Goal: Transaction & Acquisition: Purchase product/service

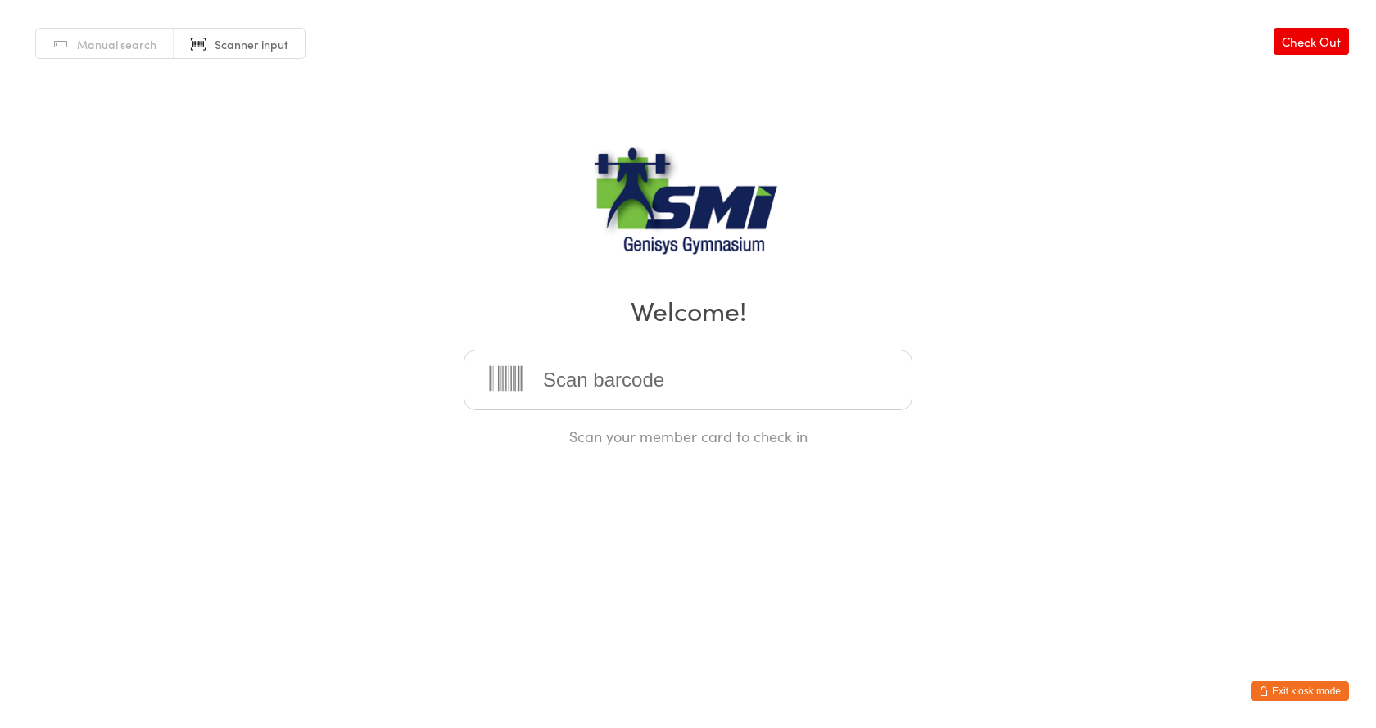
click at [1282, 699] on button "Exit kiosk mode" at bounding box center [1300, 691] width 98 height 20
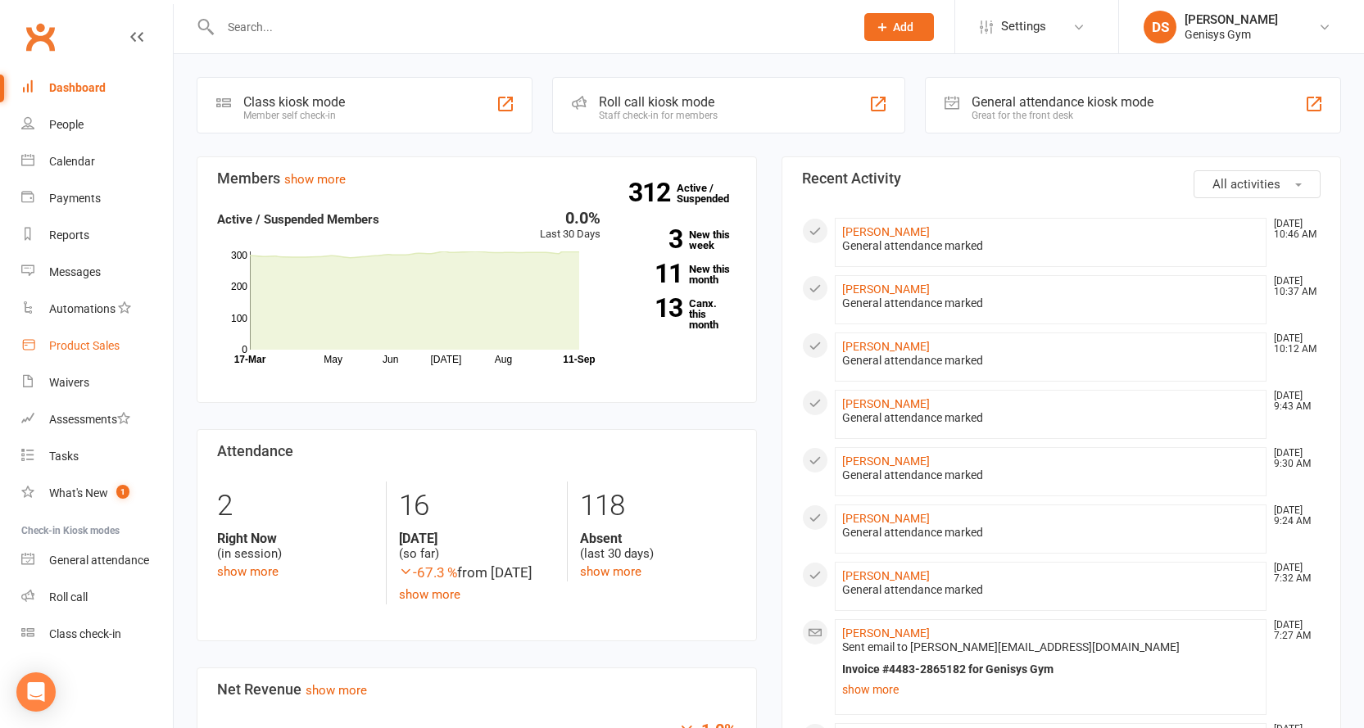
click at [105, 351] on div "Product Sales" at bounding box center [84, 345] width 70 height 13
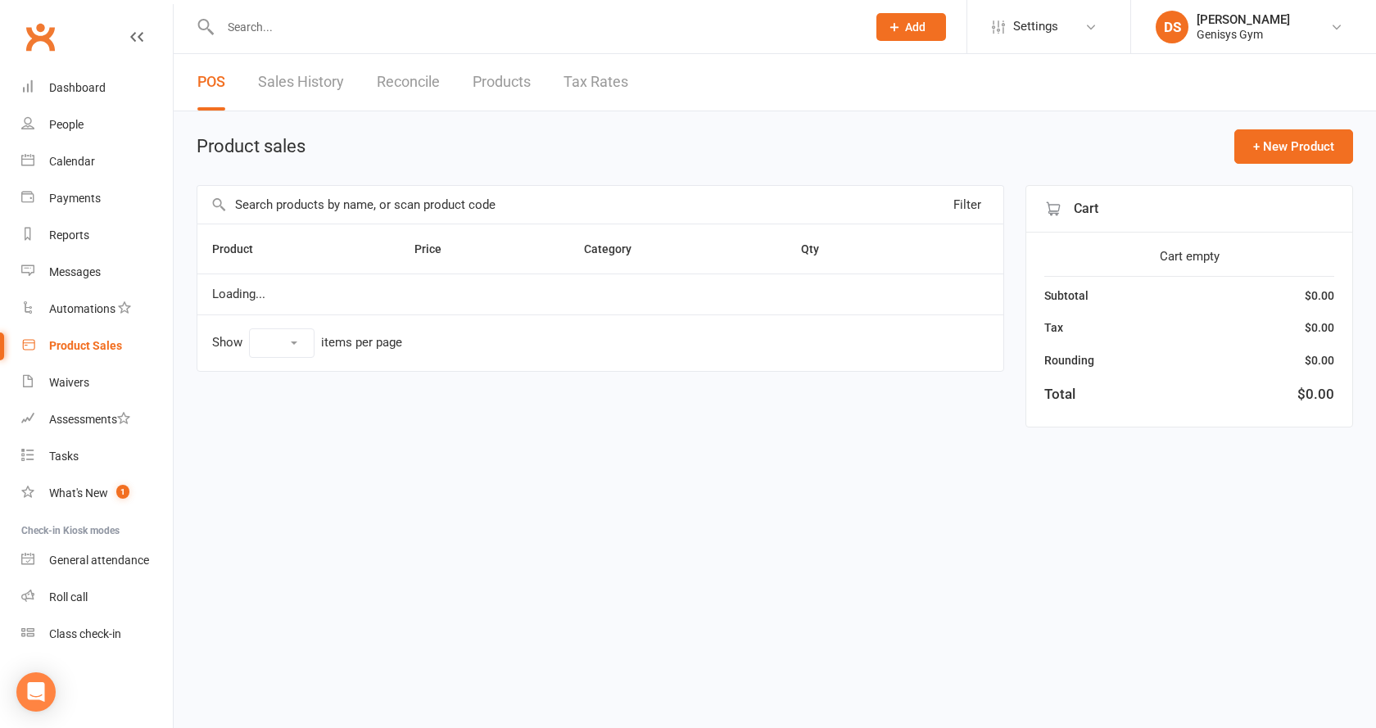
select select "10"
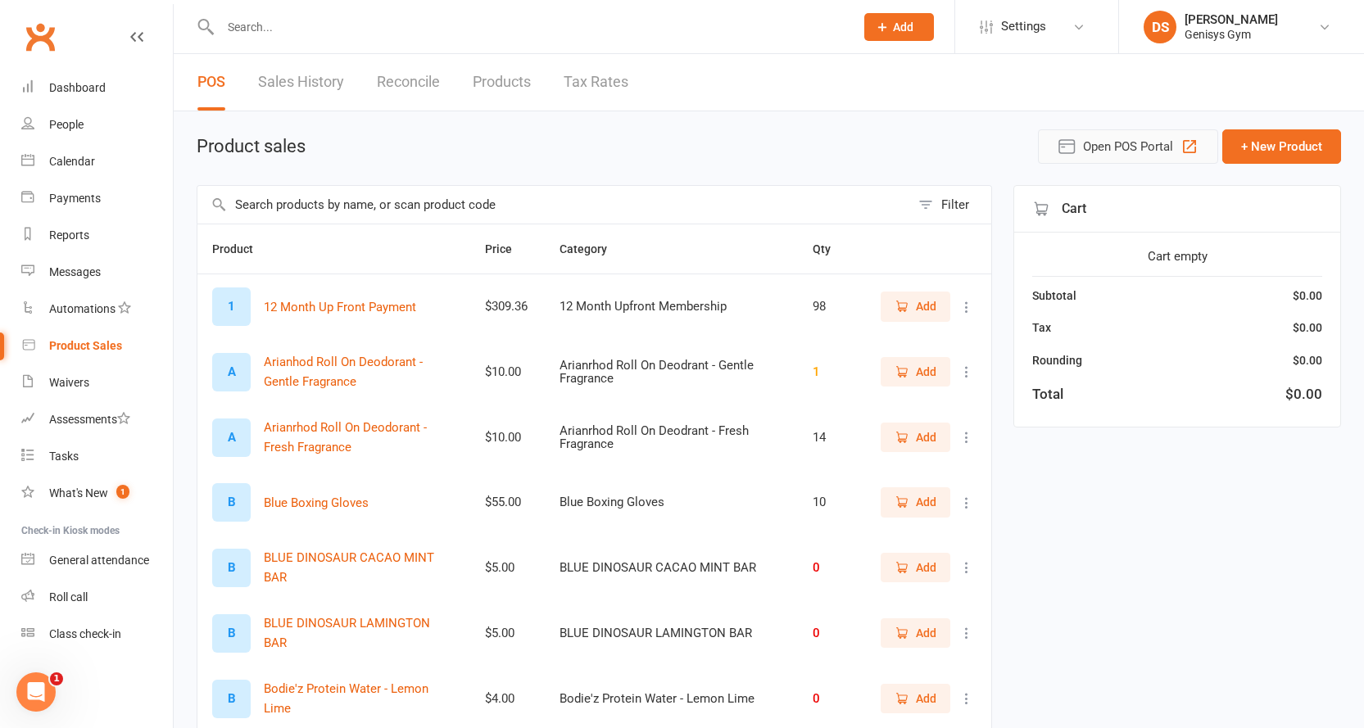
click at [1055, 145] on button "Open POS Portal" at bounding box center [1128, 146] width 180 height 34
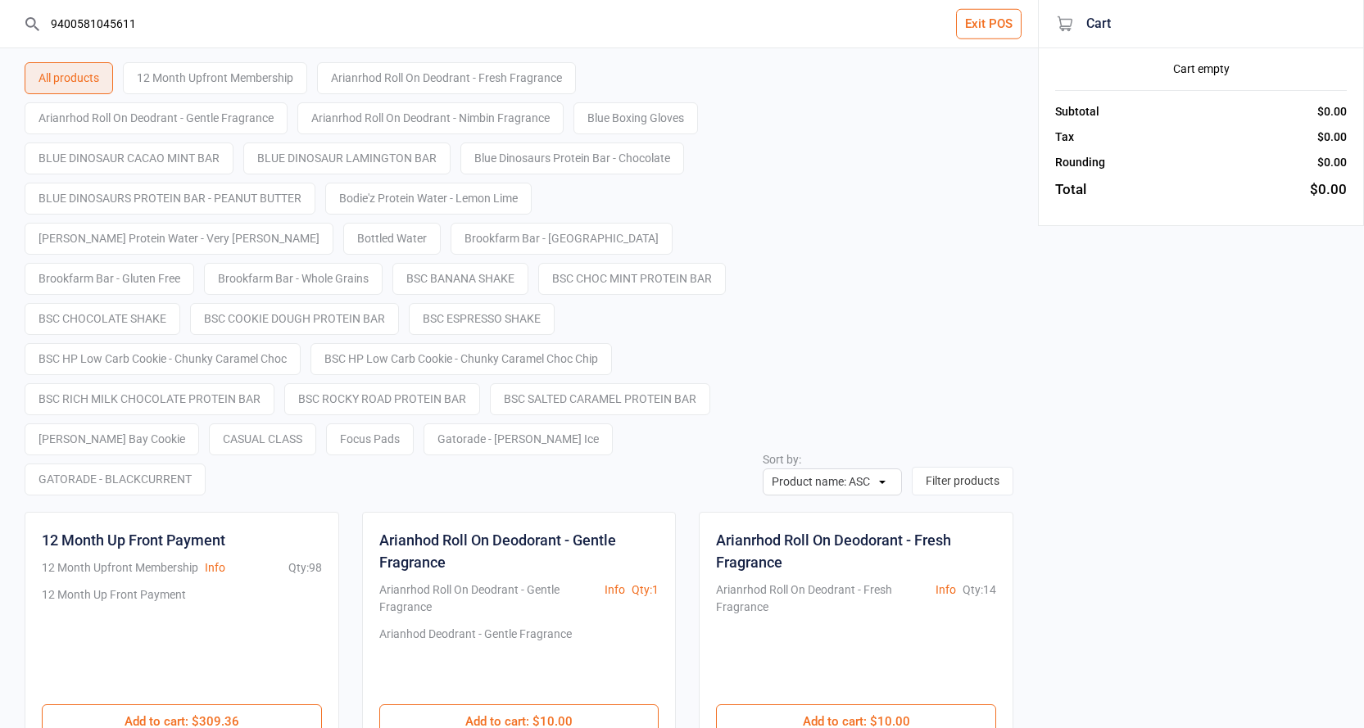
type input "9400581045611"
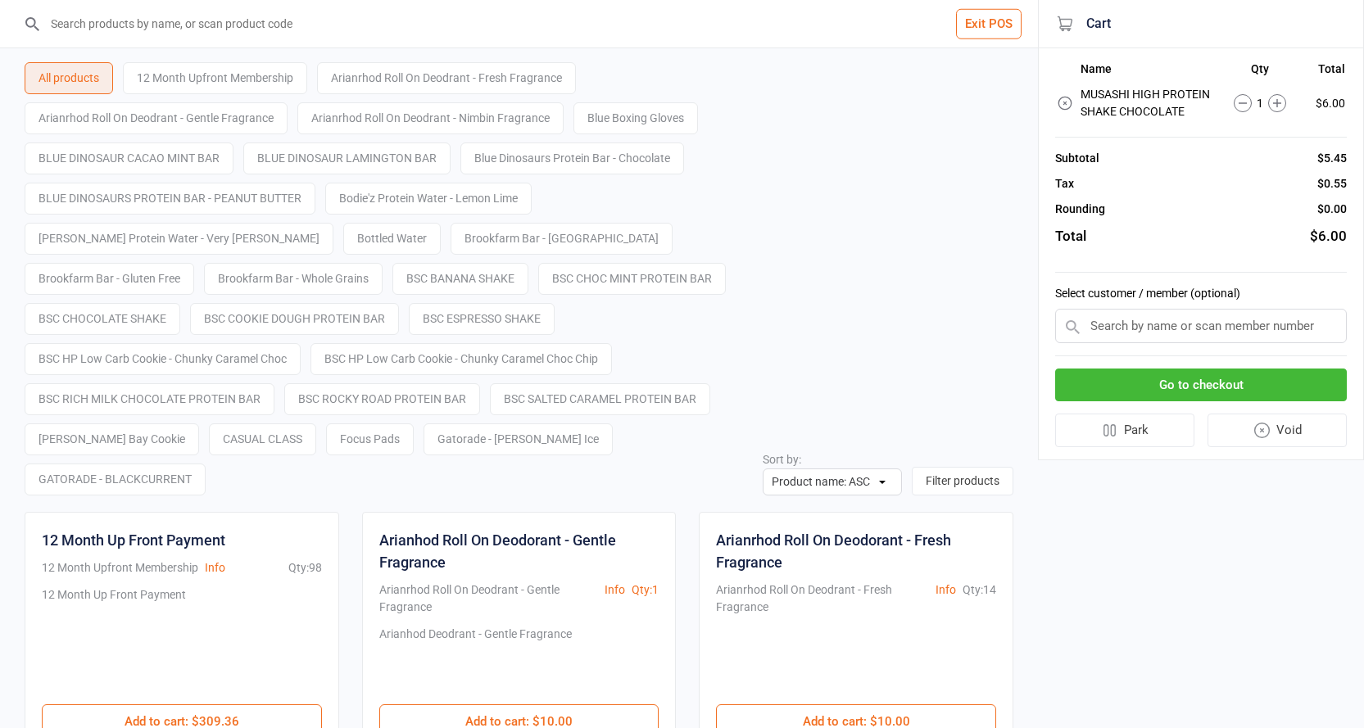
click at [1124, 387] on button "Go to checkout" at bounding box center [1201, 386] width 292 height 34
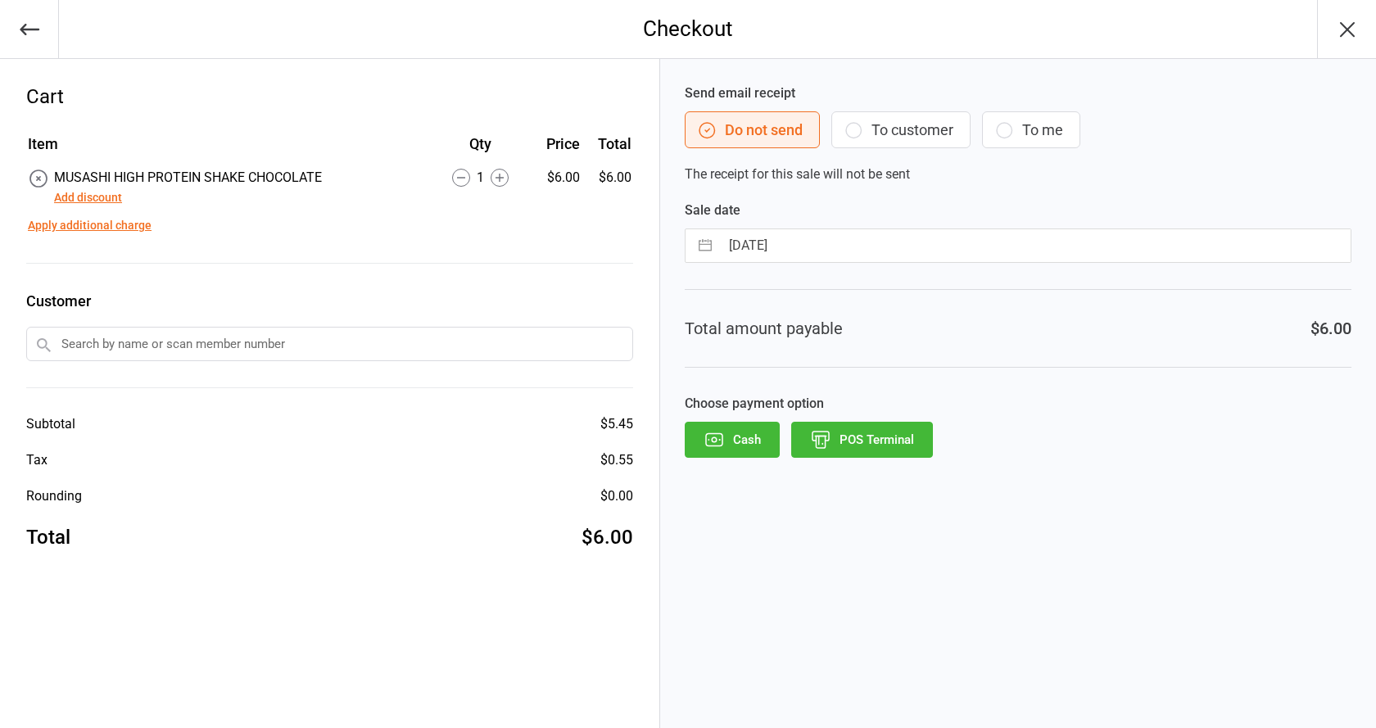
click at [837, 436] on button "POS Terminal" at bounding box center [862, 440] width 142 height 36
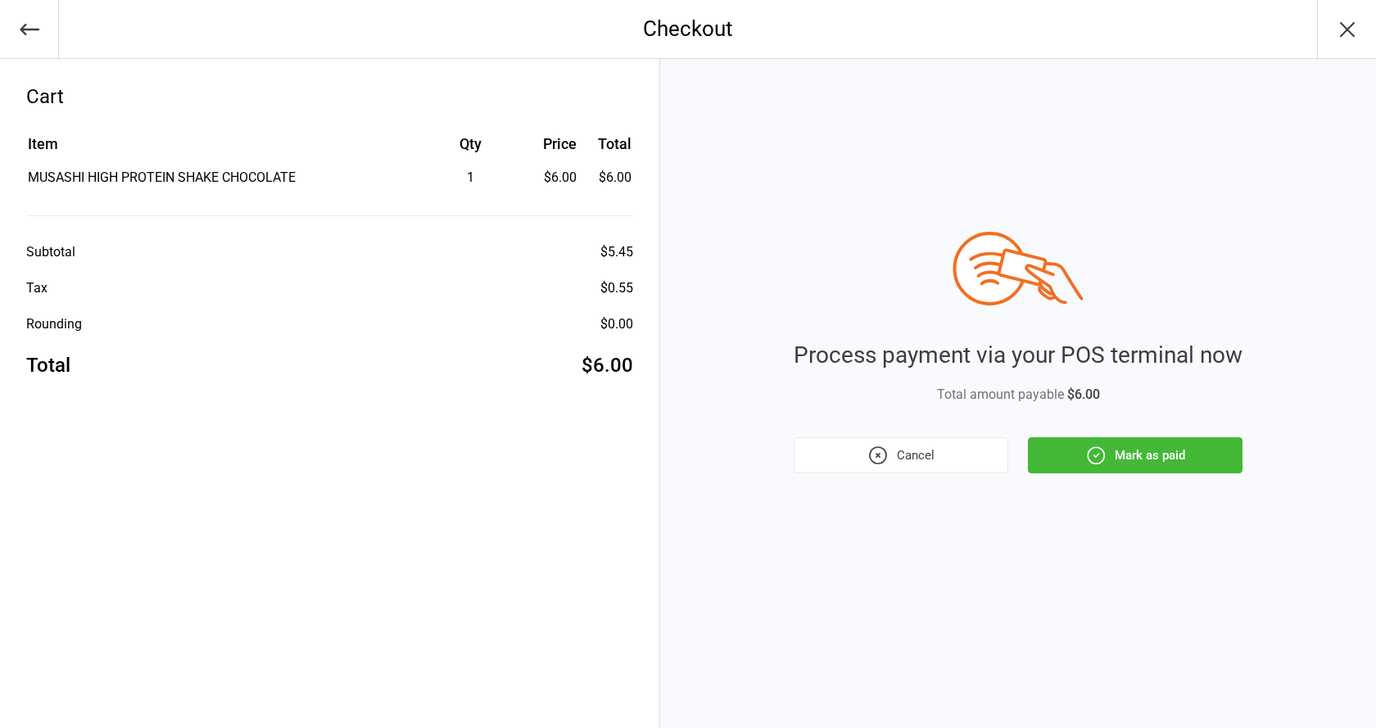
click at [1149, 445] on button "Mark as paid" at bounding box center [1135, 455] width 215 height 36
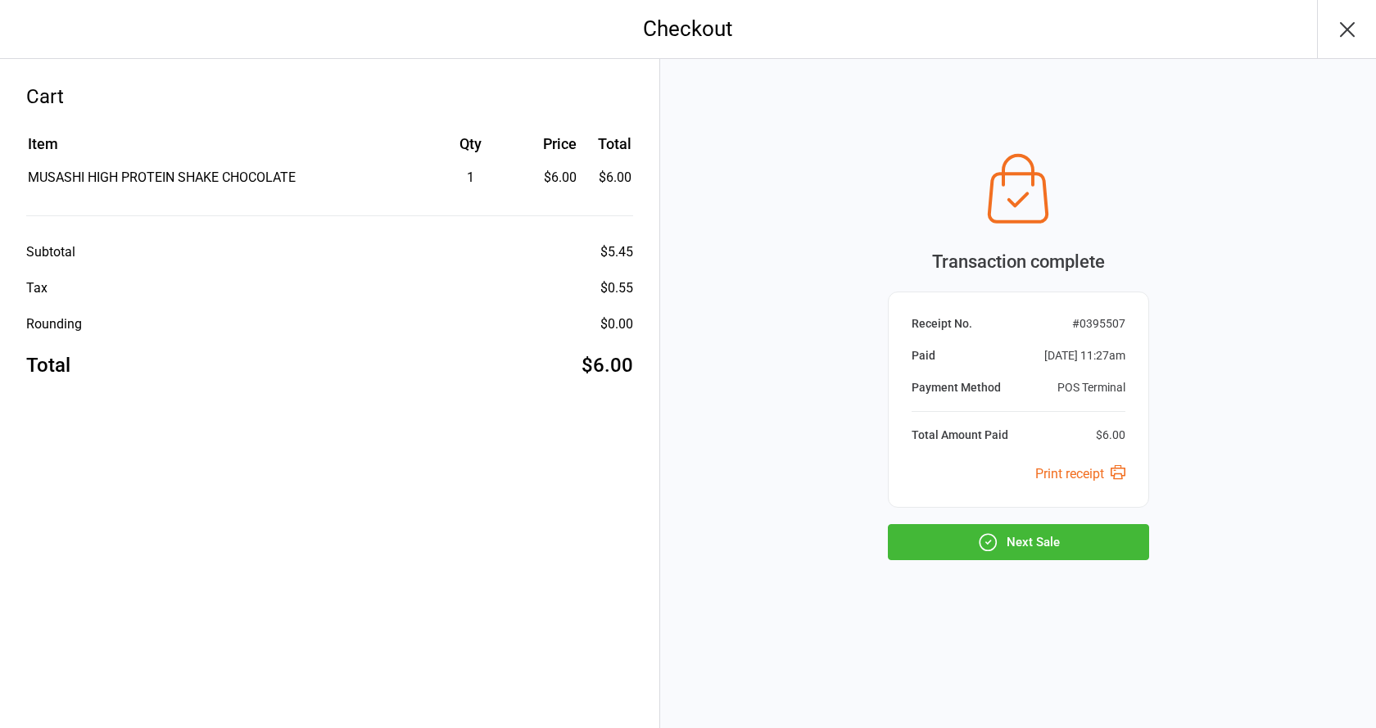
click at [962, 541] on button "Next Sale" at bounding box center [1018, 542] width 261 height 36
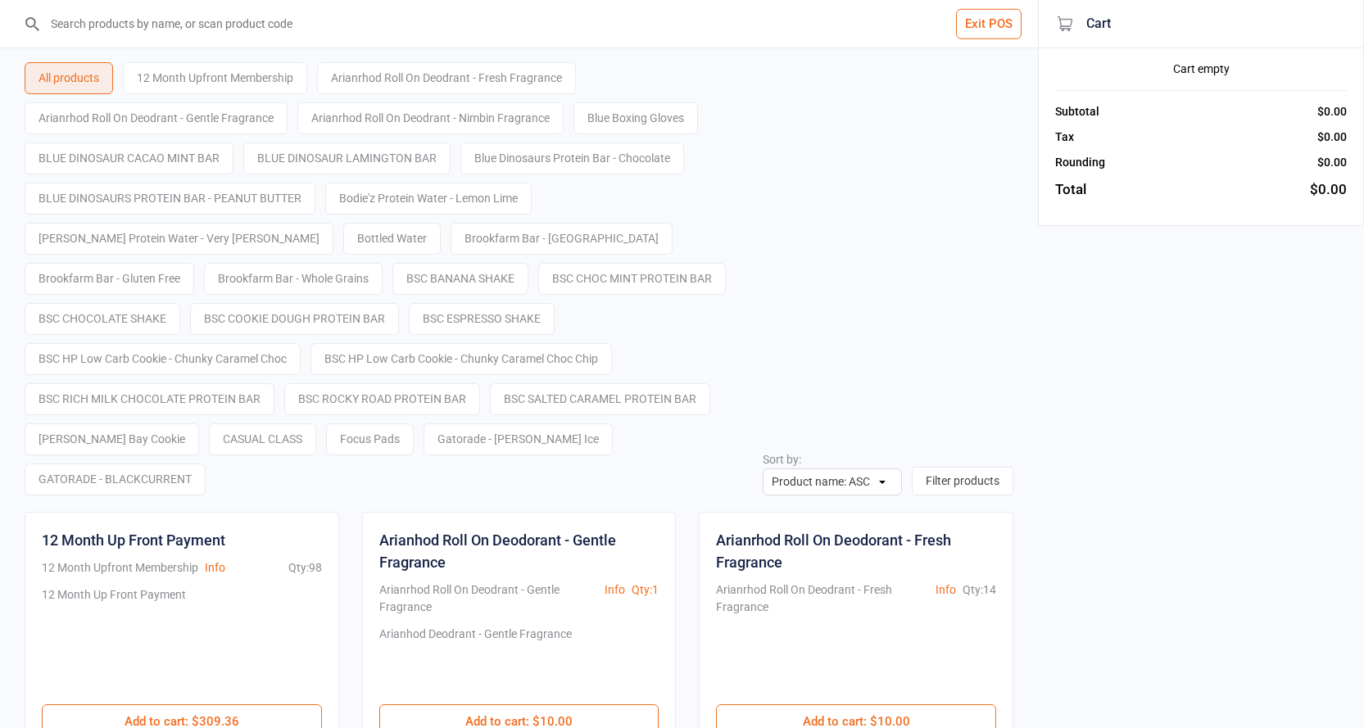
click at [1017, 18] on button "Exit POS" at bounding box center [989, 24] width 66 height 30
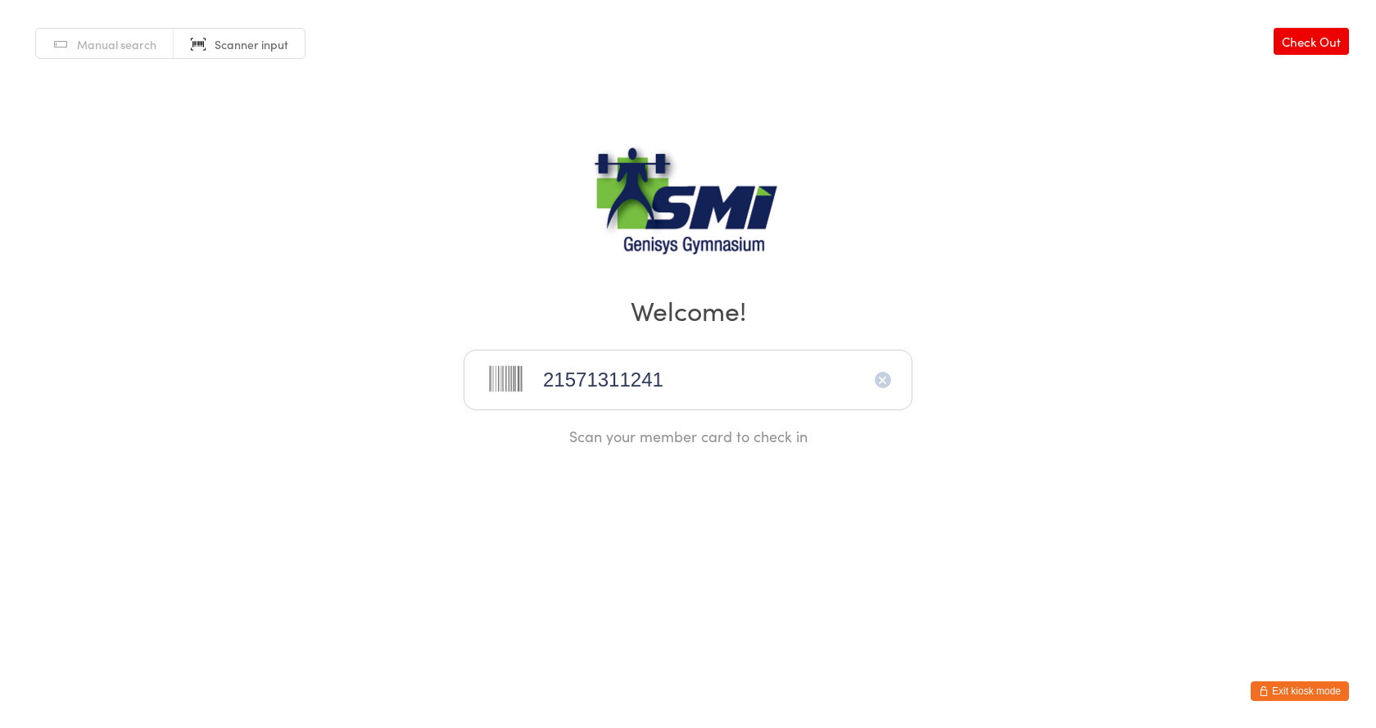
type input "21571311241"
